Goal: Transaction & Acquisition: Download file/media

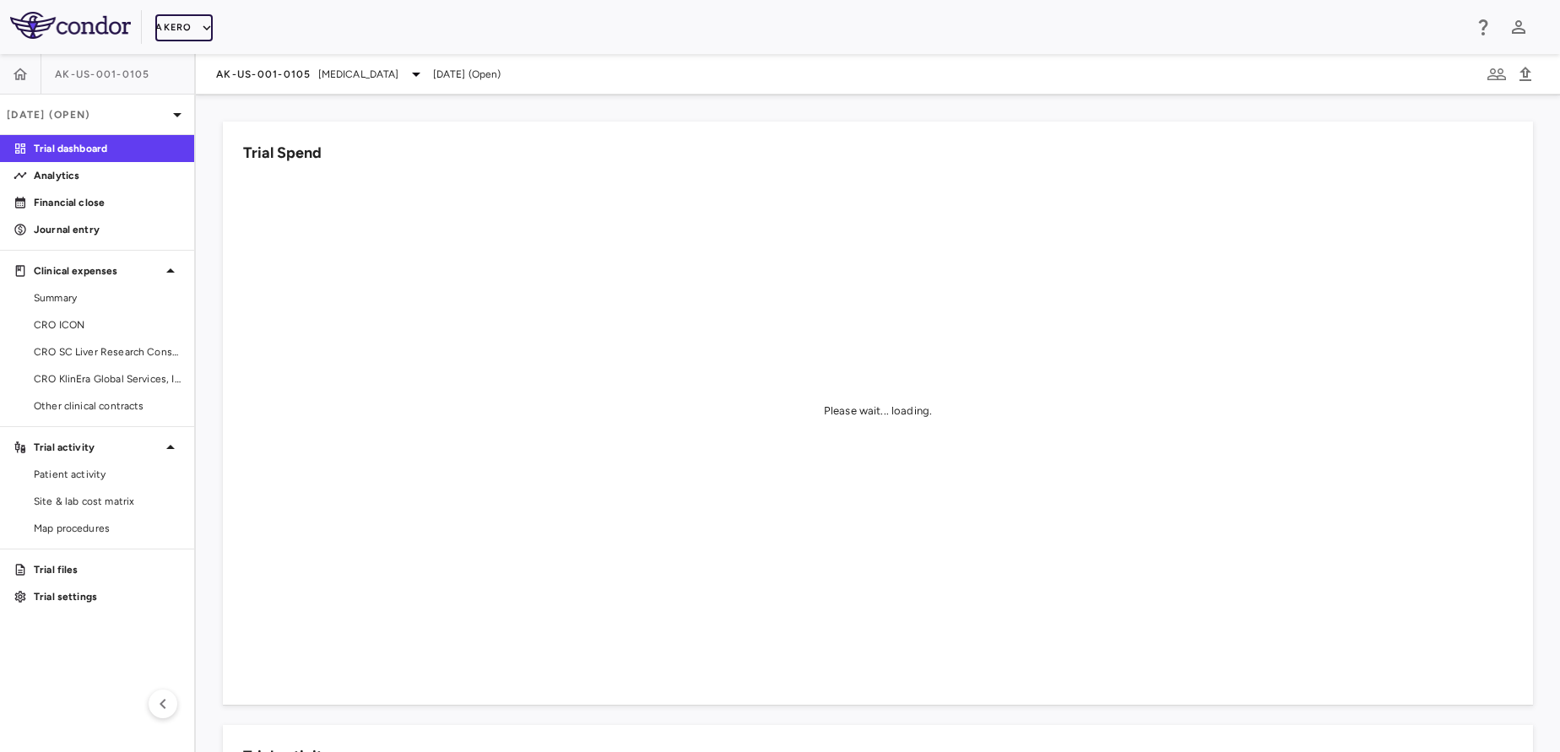
click at [202, 30] on icon "button" at bounding box center [206, 27] width 15 height 15
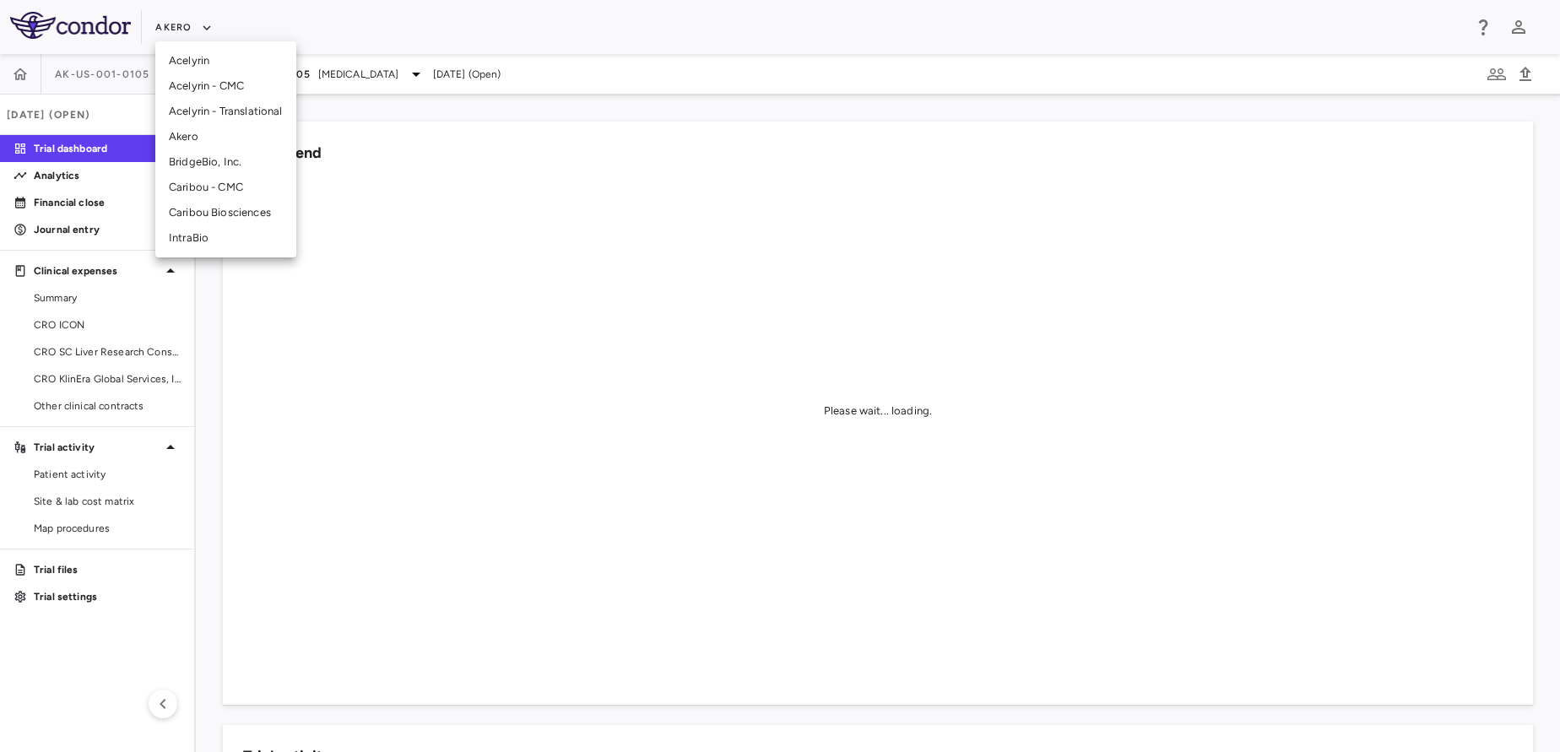
click at [228, 162] on li "BridgeBio, Inc." at bounding box center [225, 161] width 141 height 25
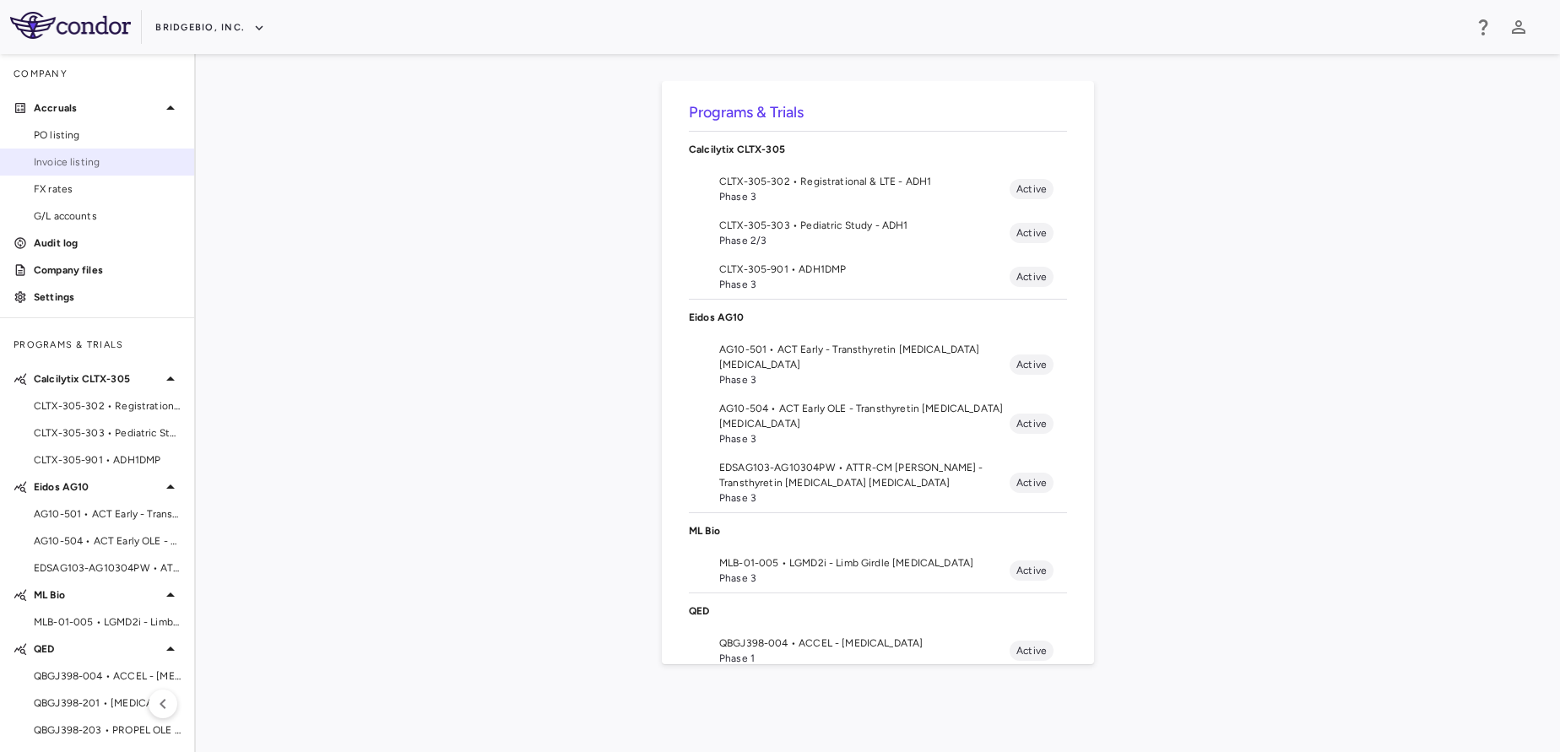
click at [106, 166] on span "Invoice listing" at bounding box center [107, 161] width 147 height 15
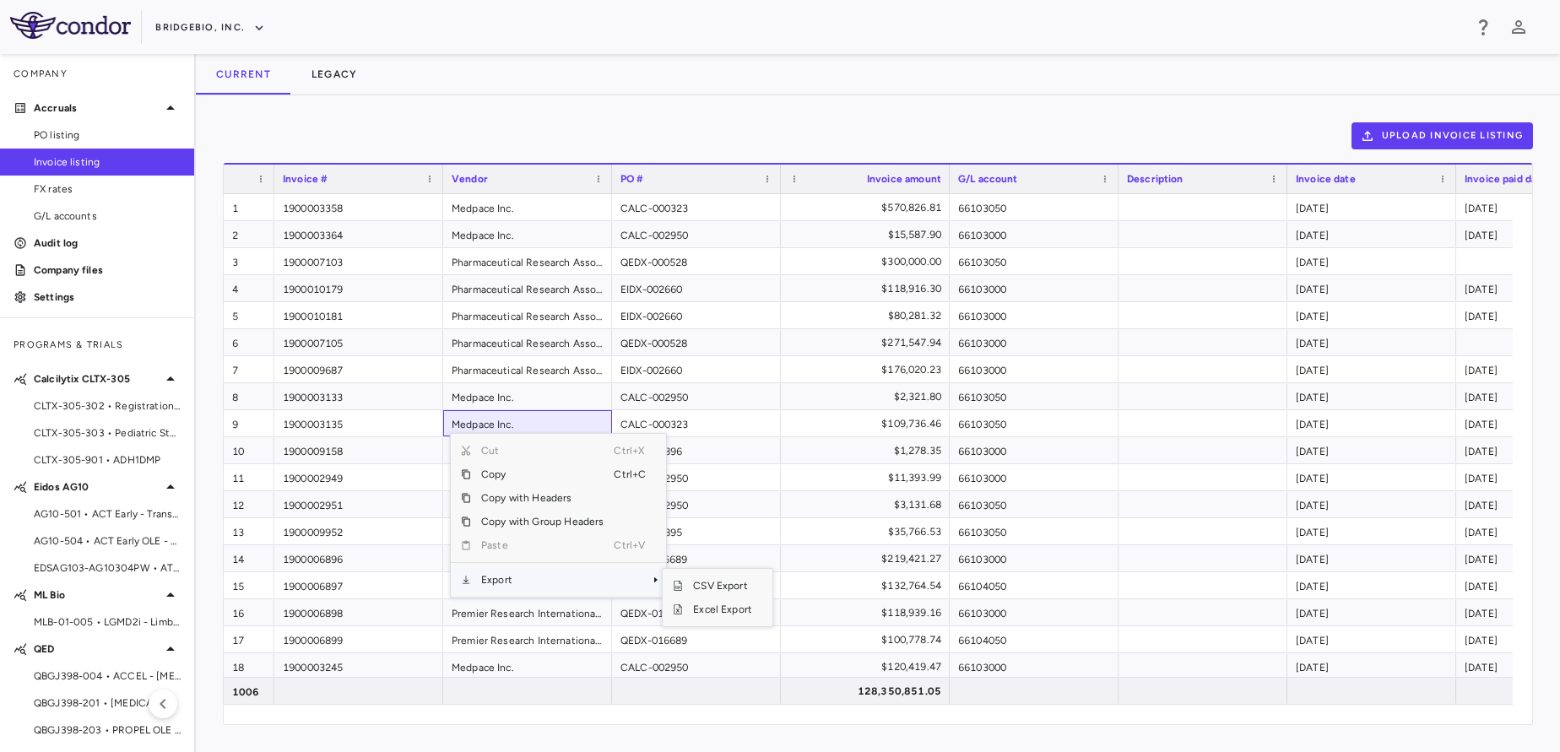
click at [532, 584] on span "Export" at bounding box center [542, 580] width 143 height 24
click at [705, 609] on span "Excel Export" at bounding box center [722, 610] width 79 height 24
